Goal: Information Seeking & Learning: Learn about a topic

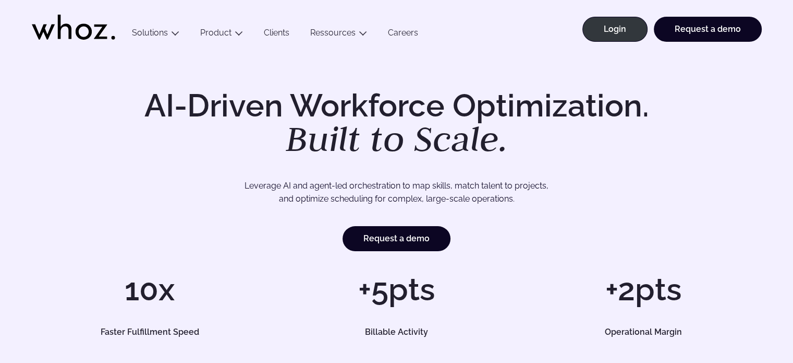
click at [404, 37] on link "Careers" at bounding box center [403, 35] width 51 height 14
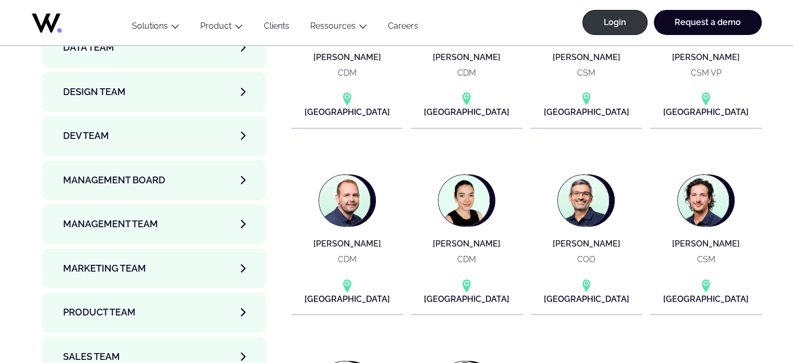
scroll to position [3547, 0]
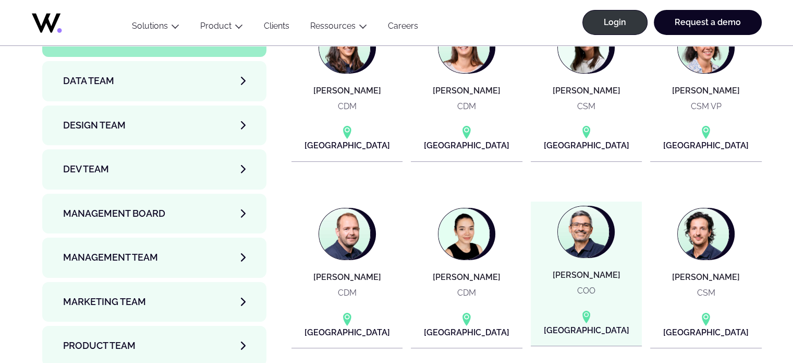
click at [592, 214] on figure at bounding box center [584, 232] width 52 height 52
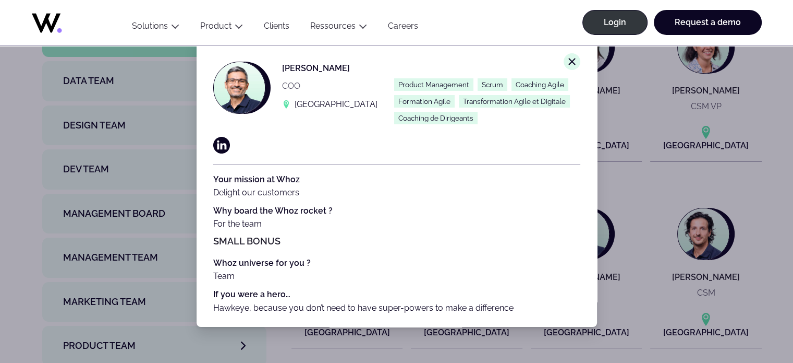
scroll to position [9, 0]
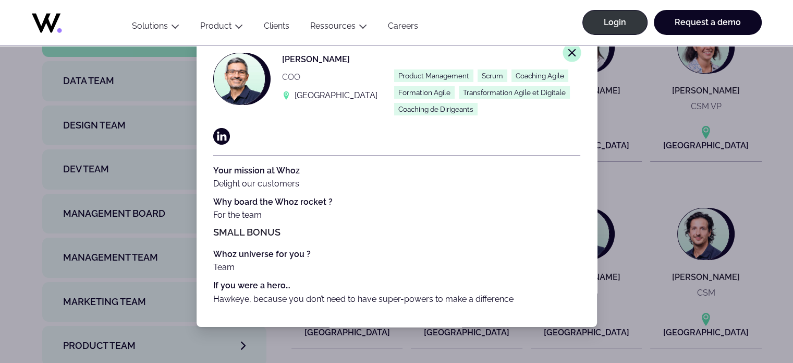
click at [568, 55] on icon "Close modal window." at bounding box center [572, 52] width 9 height 9
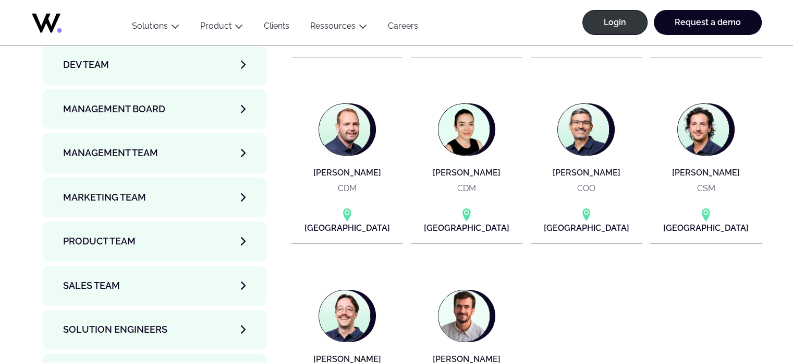
scroll to position [3599, 0]
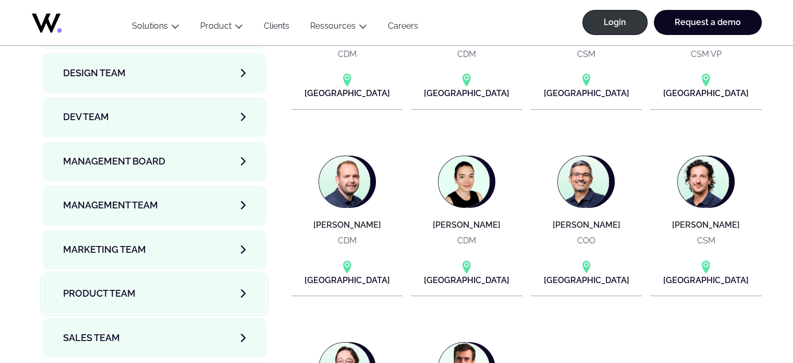
click at [162, 273] on link "Product team" at bounding box center [154, 293] width 225 height 40
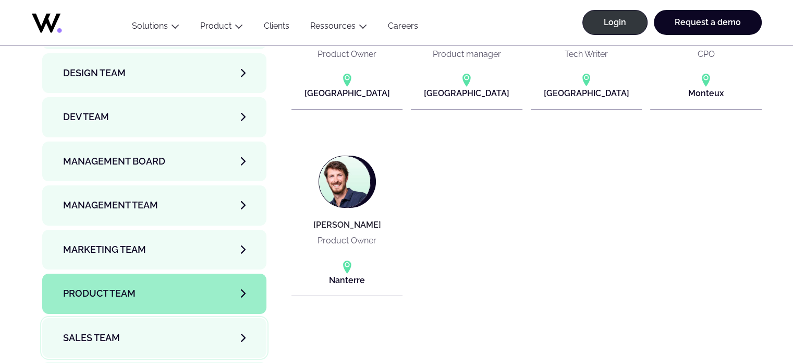
click at [168, 318] on link "Sales team" at bounding box center [154, 338] width 225 height 40
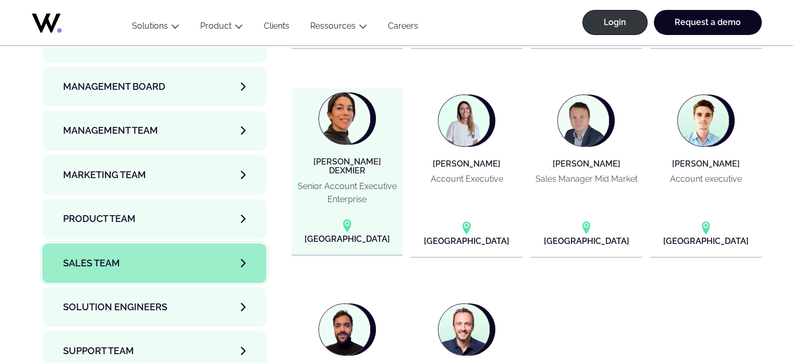
scroll to position [3704, 0]
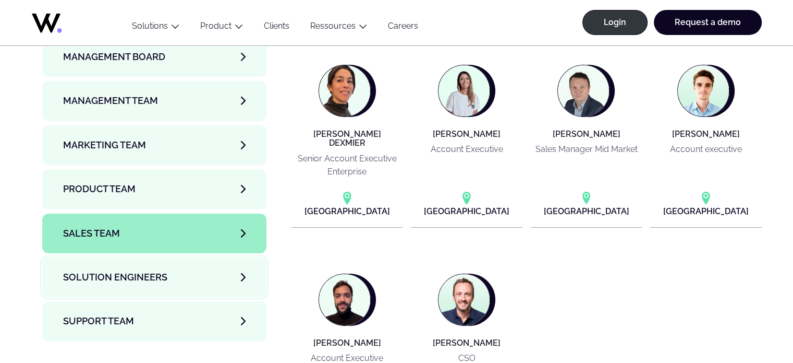
click at [192, 257] on link "Solution Engineers" at bounding box center [154, 277] width 225 height 40
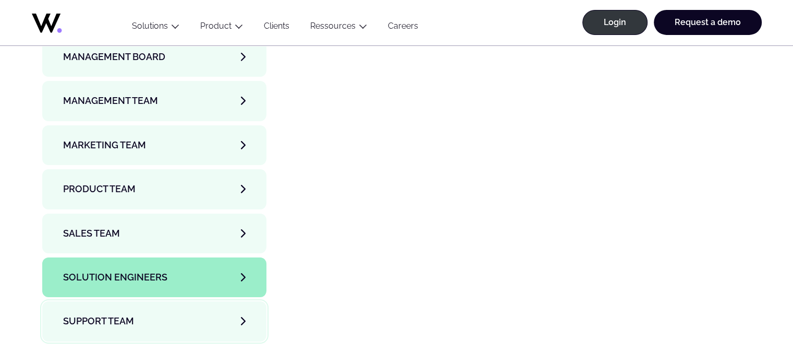
click at [192, 301] on link "Support team" at bounding box center [154, 321] width 225 height 40
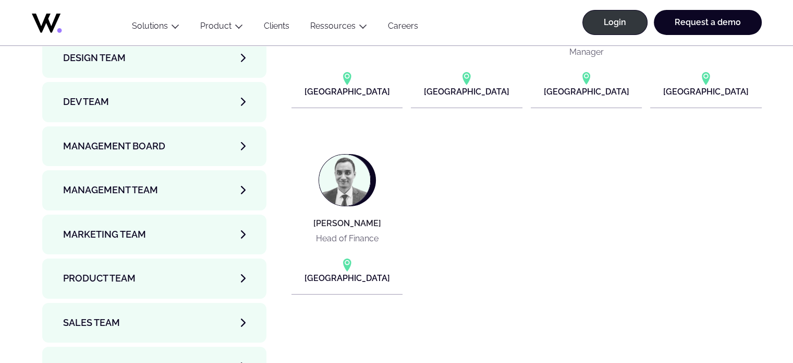
scroll to position [3599, 0]
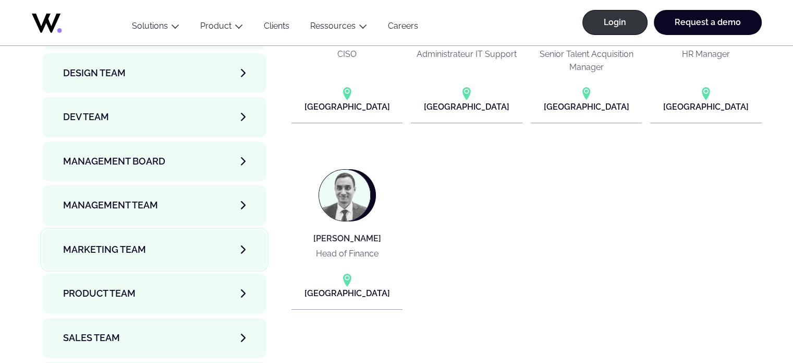
click at [181, 230] on link "Marketing Team" at bounding box center [154, 250] width 225 height 40
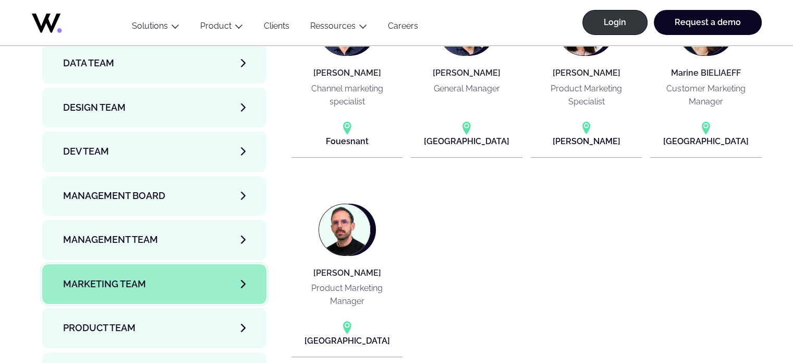
scroll to position [3547, 0]
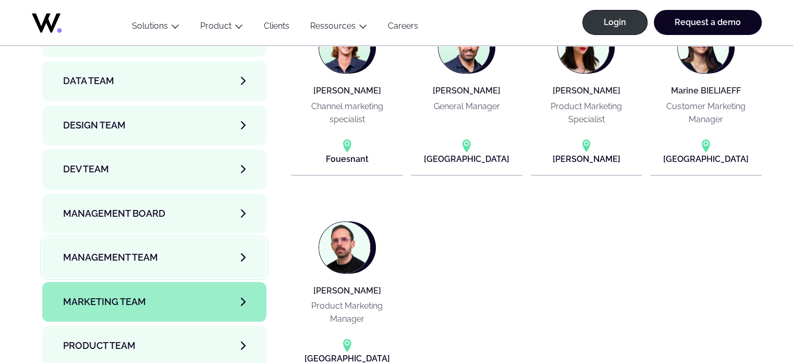
click at [181, 237] on link "Management Team" at bounding box center [154, 257] width 225 height 40
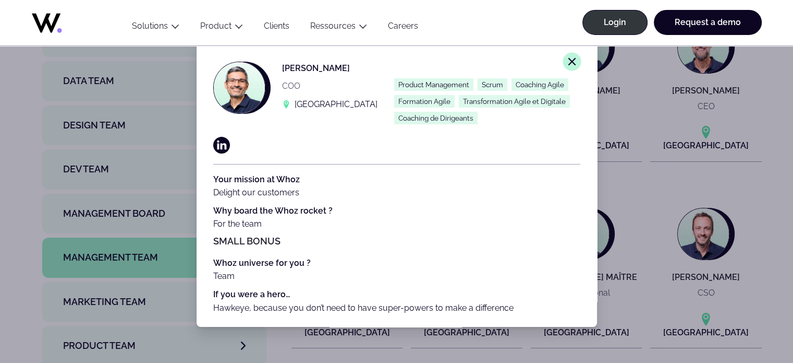
click at [568, 61] on icon "Close modal window." at bounding box center [572, 61] width 9 height 9
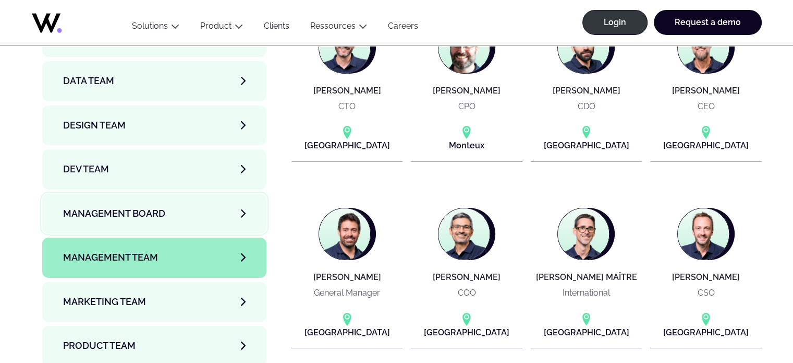
click at [147, 206] on span "Management Board" at bounding box center [114, 213] width 102 height 15
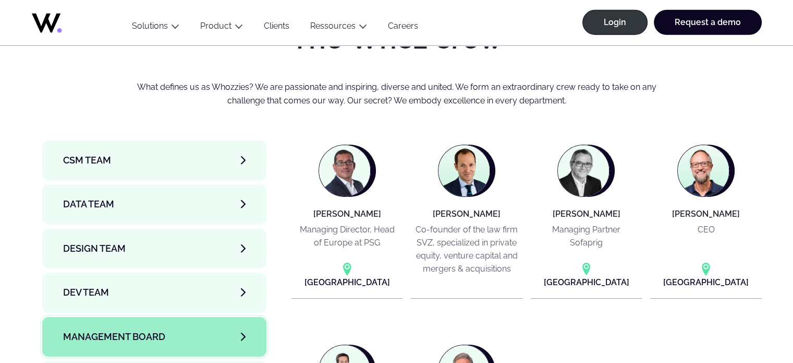
scroll to position [3391, 0]
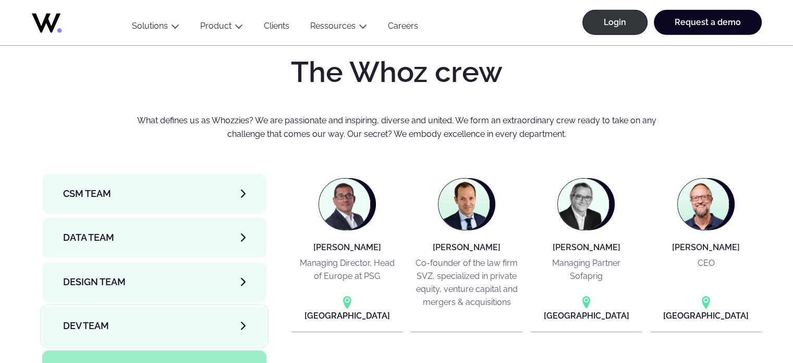
click at [160, 306] on link "Dev team" at bounding box center [154, 326] width 225 height 40
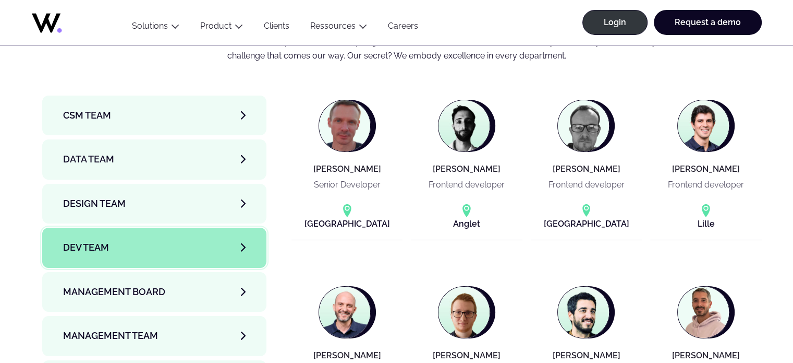
scroll to position [3443, 0]
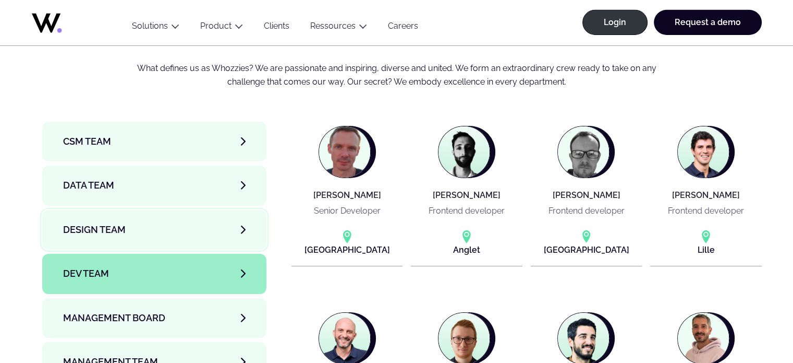
click at [156, 210] on link "Design team" at bounding box center [154, 230] width 225 height 40
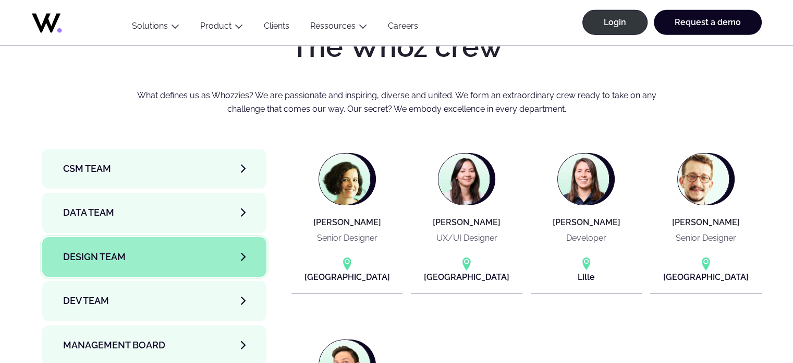
scroll to position [3391, 0]
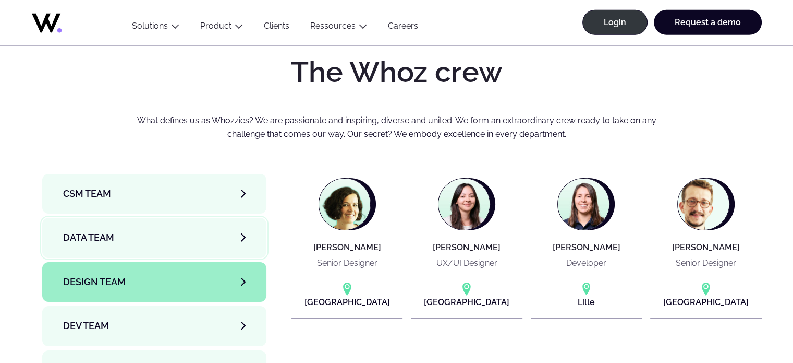
click at [156, 218] on link "Data team" at bounding box center [154, 238] width 225 height 40
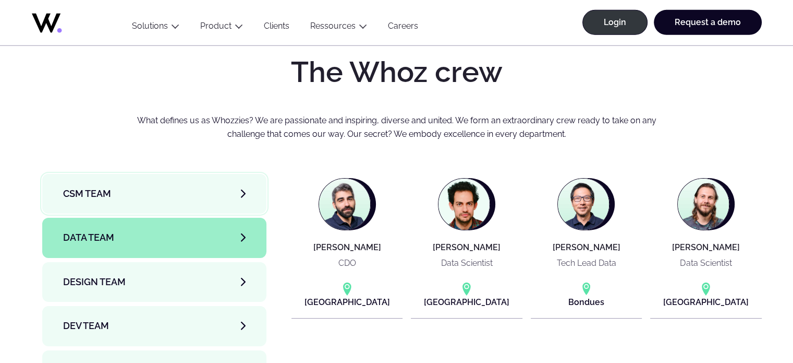
click at [161, 174] on link "CSM team" at bounding box center [154, 194] width 225 height 40
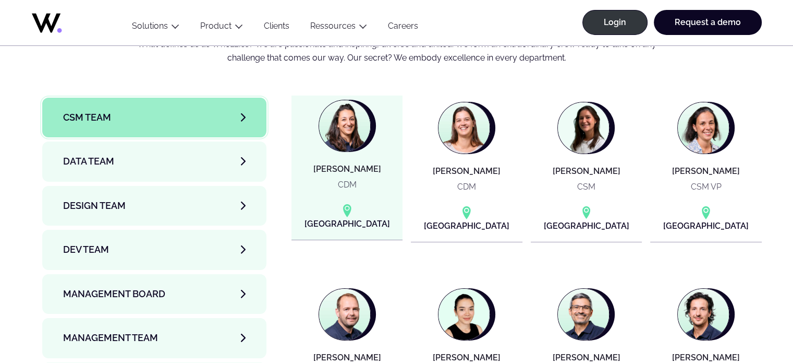
scroll to position [3443, 0]
